Goal: Communication & Community: Answer question/provide support

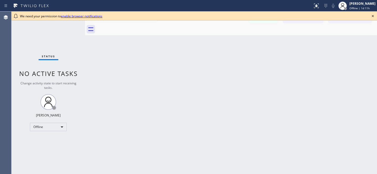
click at [374, 15] on icon at bounding box center [373, 16] width 6 height 6
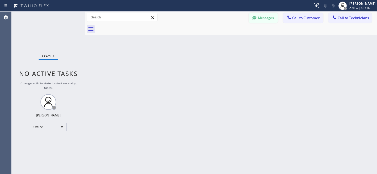
click at [266, 20] on button "Messages" at bounding box center [263, 18] width 29 height 10
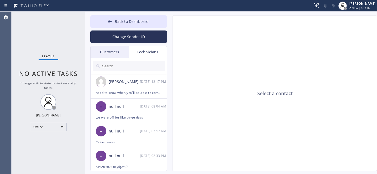
click at [110, 54] on div "Customers" at bounding box center [110, 52] width 38 height 12
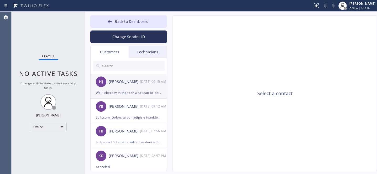
drag, startPoint x: 129, startPoint y: 87, endPoint x: 136, endPoint y: 88, distance: 6.6
click at [136, 88] on div "HJ [PERSON_NAME] [DATE] 09:15 AM" at bounding box center [129, 82] width 77 height 16
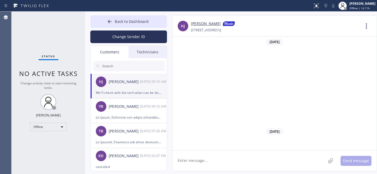
scroll to position [343, 0]
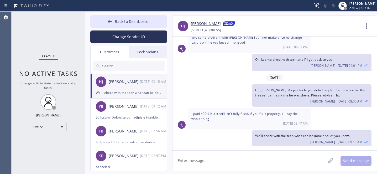
click at [236, 161] on textarea at bounding box center [249, 160] width 153 height 20
click at [120, 22] on span "Back to Dashboard" at bounding box center [132, 21] width 34 height 5
